Goal: Task Accomplishment & Management: Manage account settings

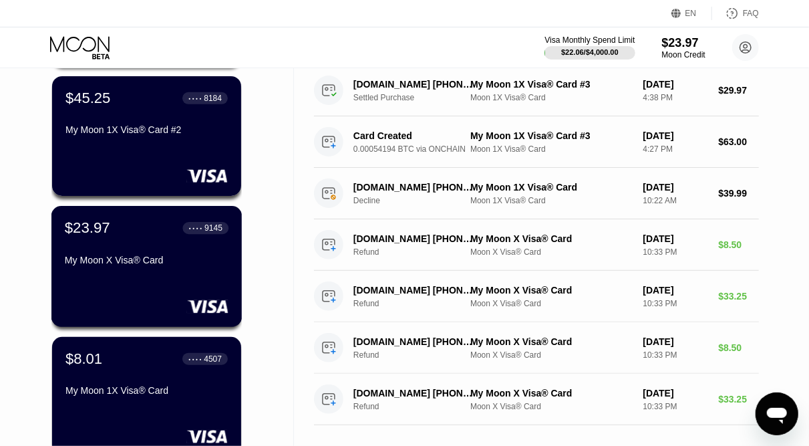
scroll to position [321, 0]
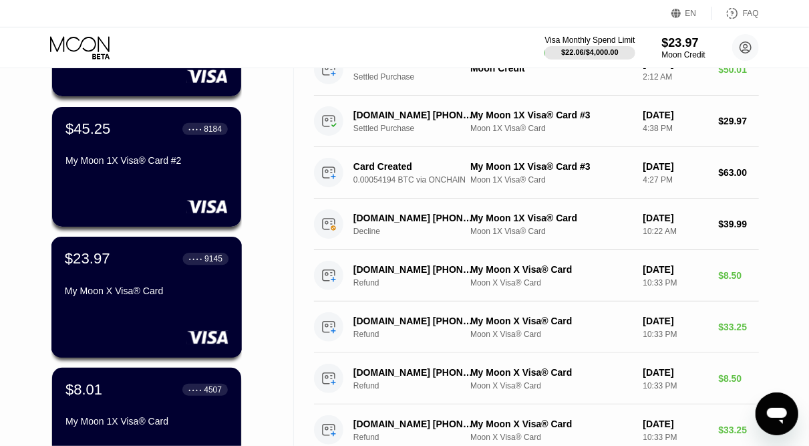
click at [100, 301] on div "My Moon X Visa® Card" at bounding box center [147, 293] width 164 height 16
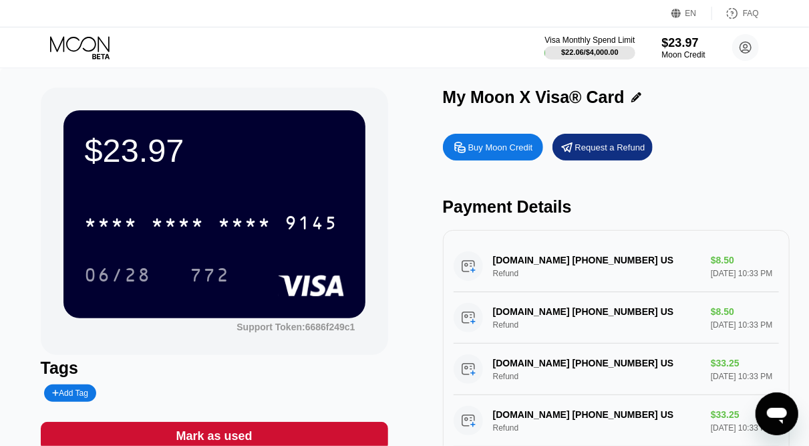
click at [82, 33] on div "Visa Monthly Spend Limit $22.06 / $4,000.00 $23.97 Moon Credit [EMAIL_ADDRESS][…" at bounding box center [404, 47] width 809 height 40
click at [90, 40] on icon at bounding box center [81, 47] width 62 height 23
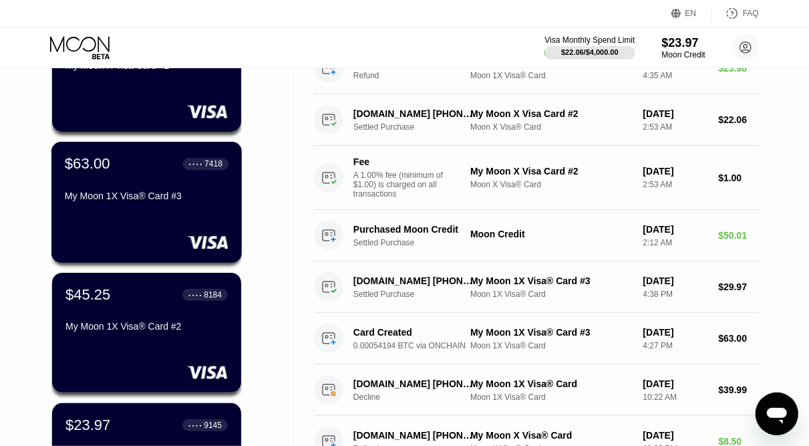
scroll to position [156, 0]
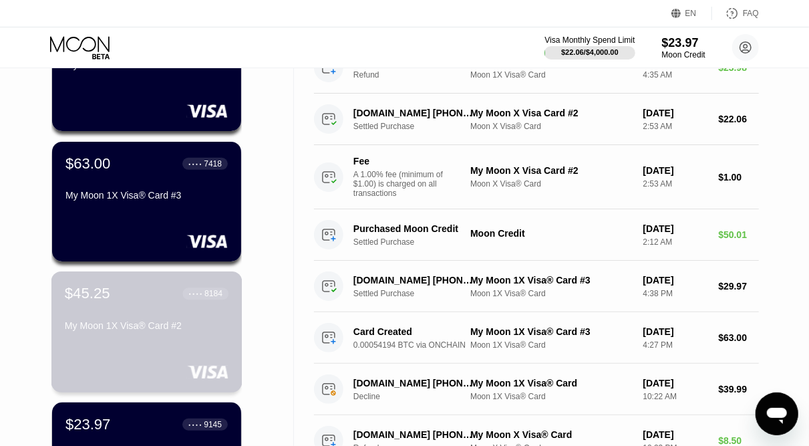
click at [165, 315] on div "$45.25 ● ● ● ● 8184 My Moon 1X Visa® Card #2" at bounding box center [147, 310] width 164 height 51
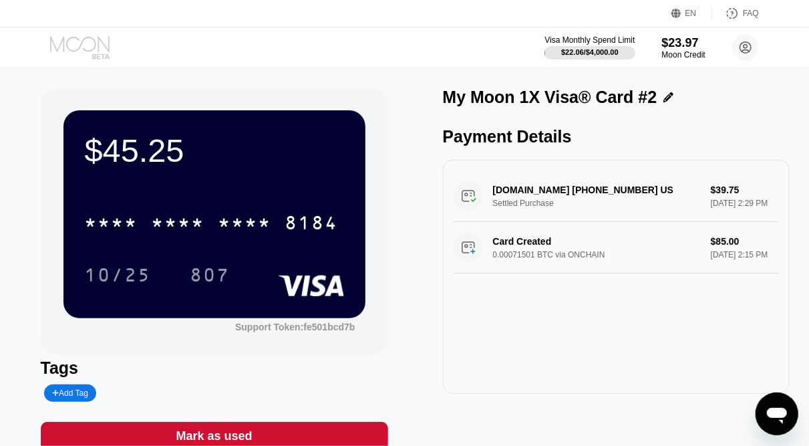
click at [70, 37] on icon at bounding box center [81, 47] width 62 height 23
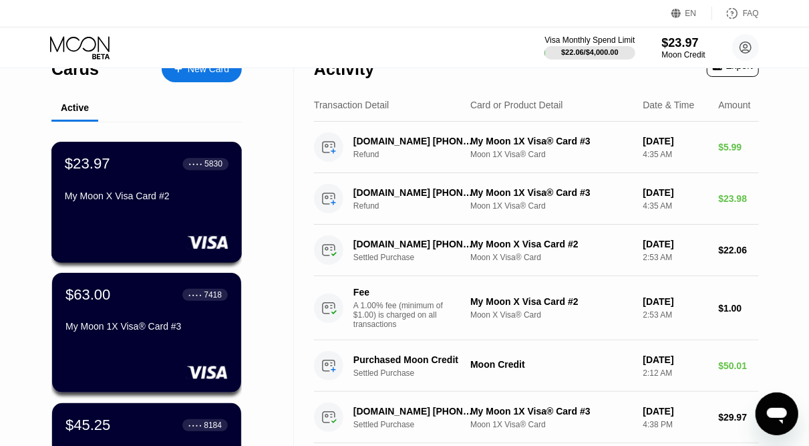
scroll to position [32, 0]
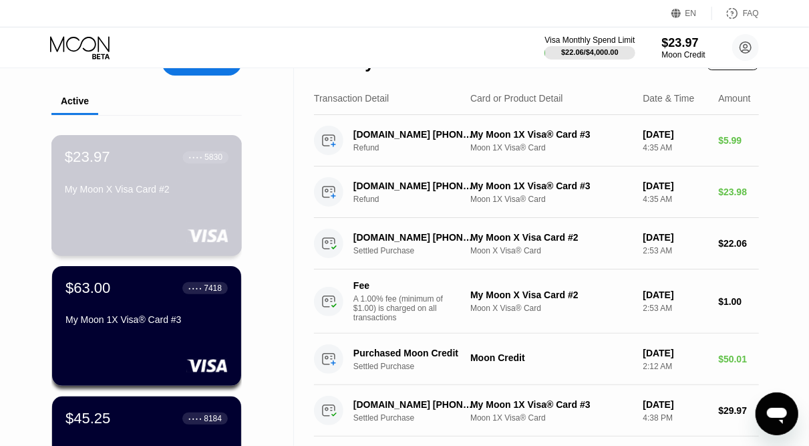
click at [140, 206] on div "$23.97 ● ● ● ● 5830 My Moon X Visa Card #2" at bounding box center [146, 195] width 191 height 121
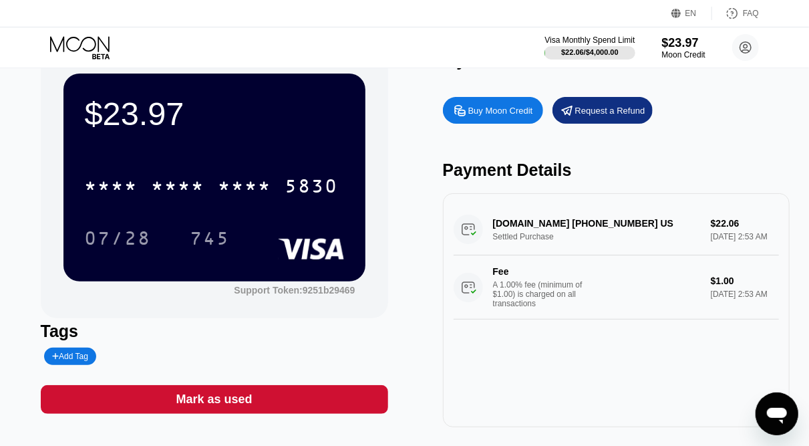
scroll to position [39, 0]
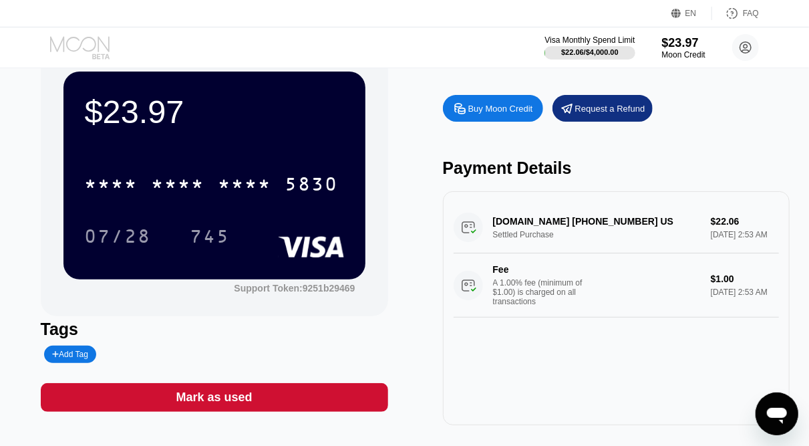
click at [75, 41] on icon at bounding box center [81, 47] width 62 height 23
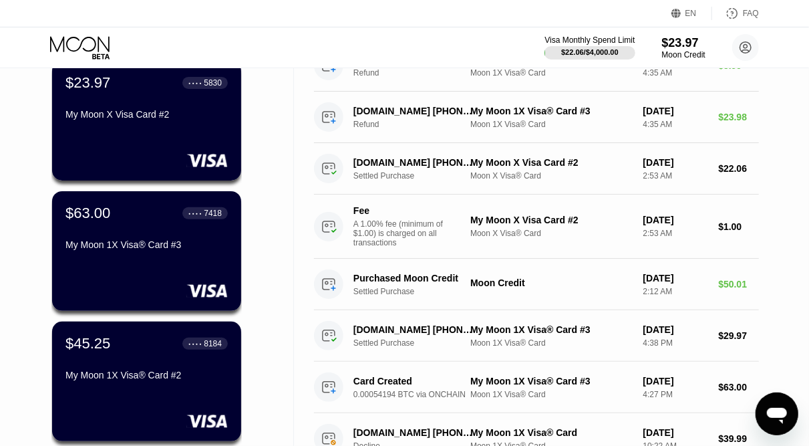
scroll to position [108, 0]
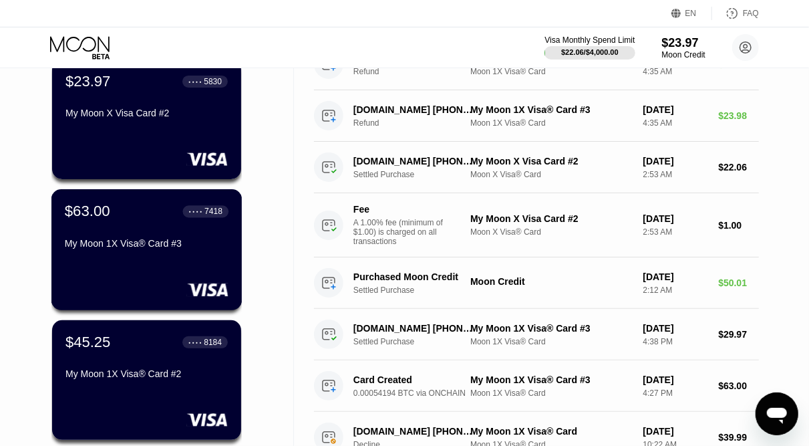
click at [126, 238] on div "$63.00 ● ● ● ● 7418 My Moon 1X Visa® Card #3" at bounding box center [147, 227] width 164 height 51
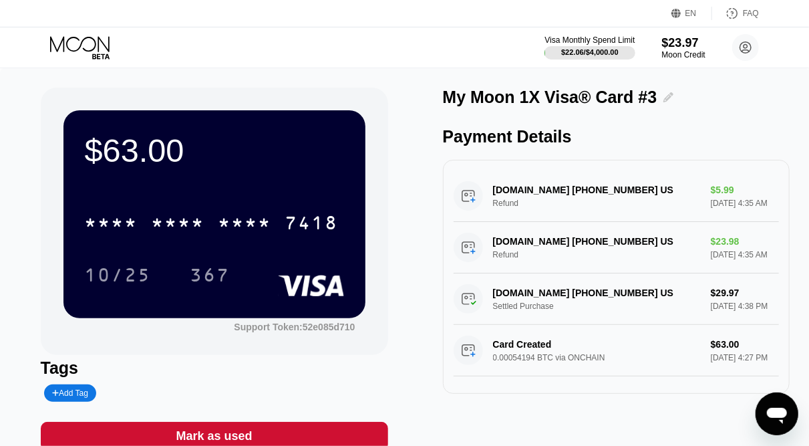
click at [663, 102] on icon at bounding box center [668, 97] width 10 height 10
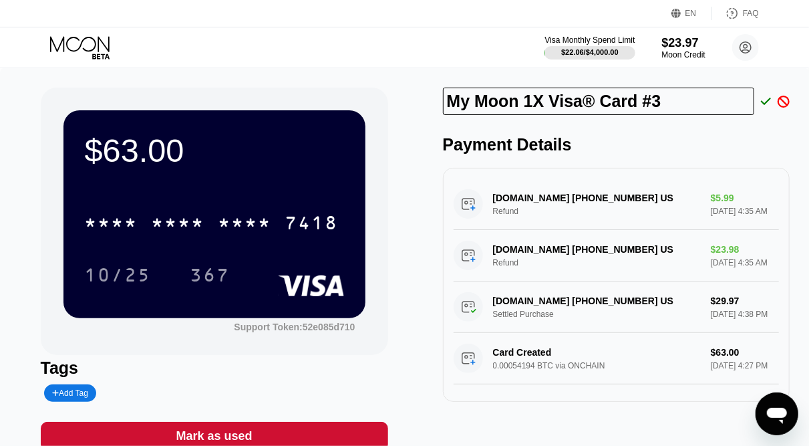
click at [789, 104] on icon at bounding box center [784, 102] width 12 height 12
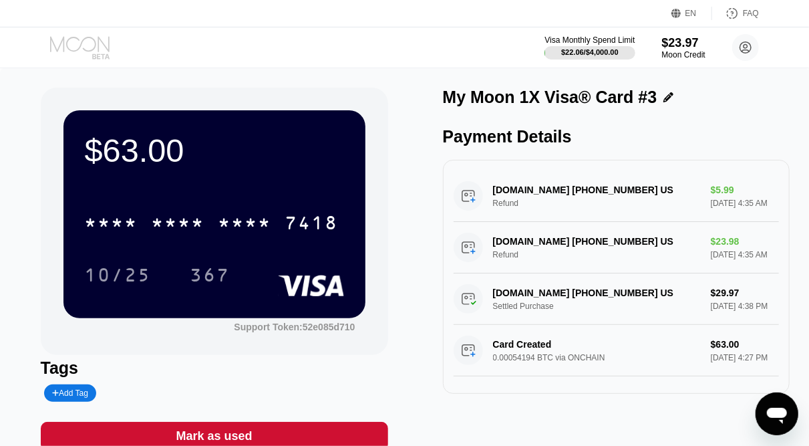
click at [86, 39] on icon at bounding box center [81, 47] width 62 height 23
